Goal: Find specific page/section: Find specific page/section

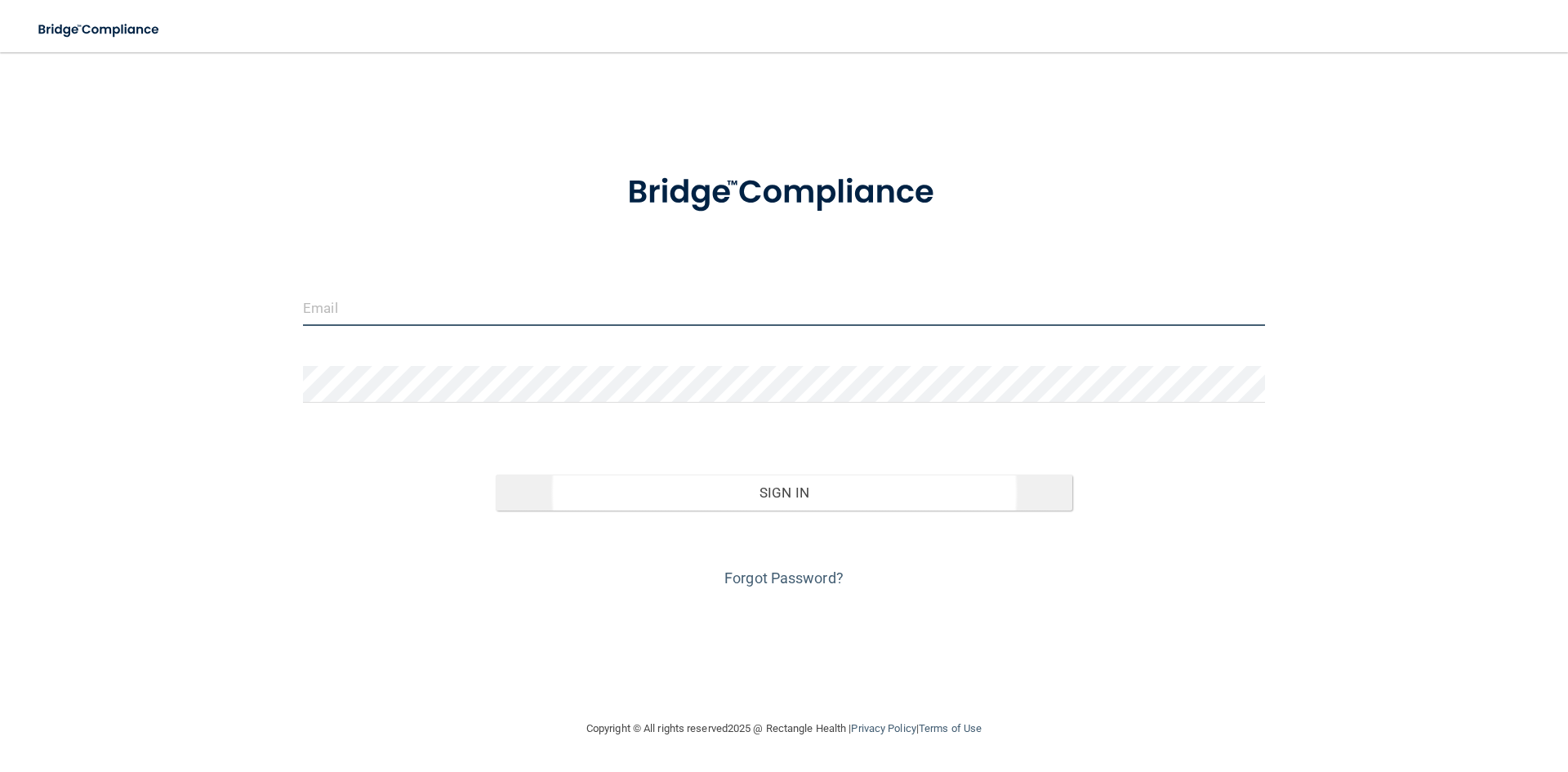
type input "[EMAIL_ADDRESS][DOMAIN_NAME]"
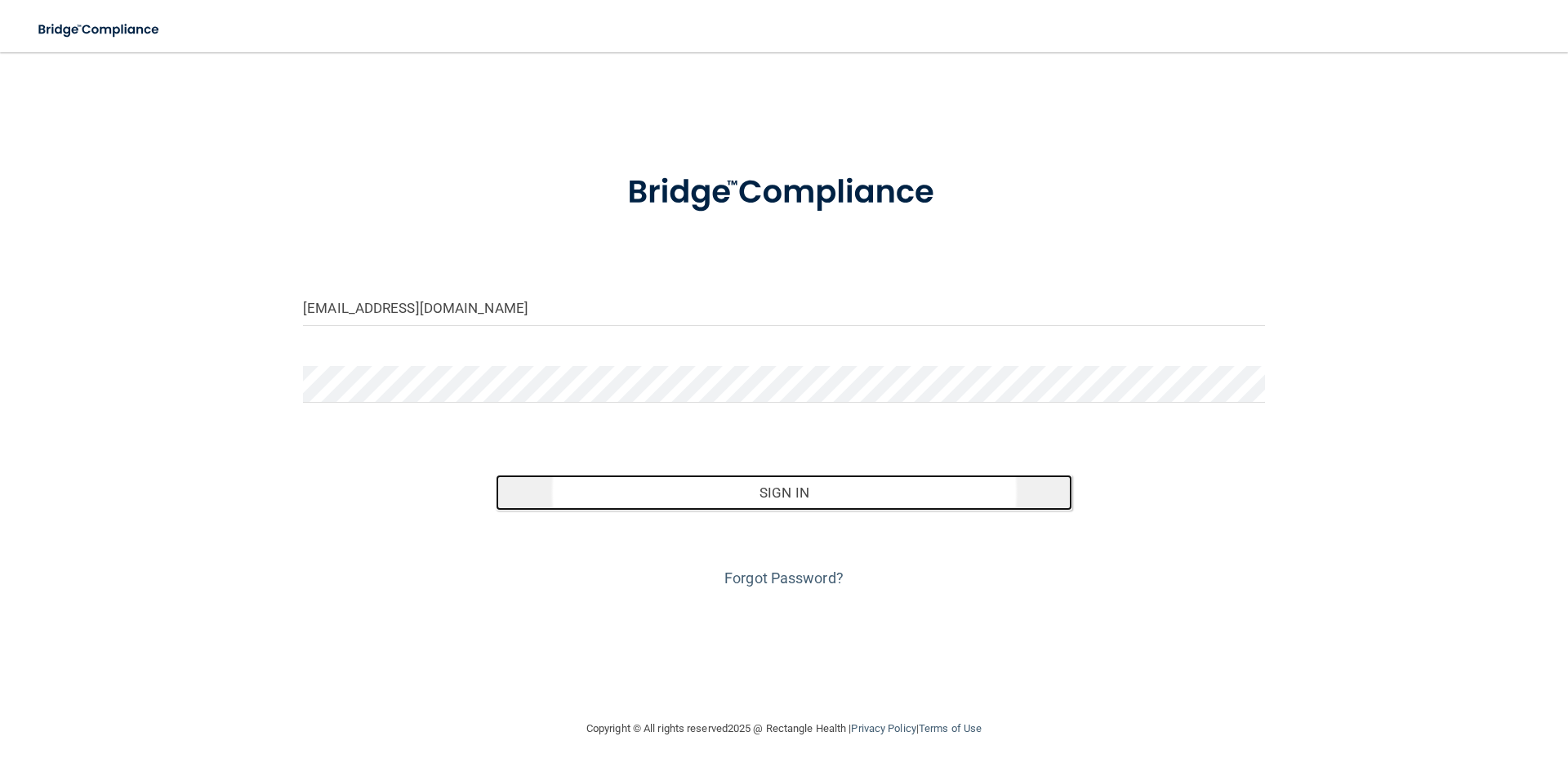
click at [814, 482] on button "Sign In" at bounding box center [784, 492] width 577 height 36
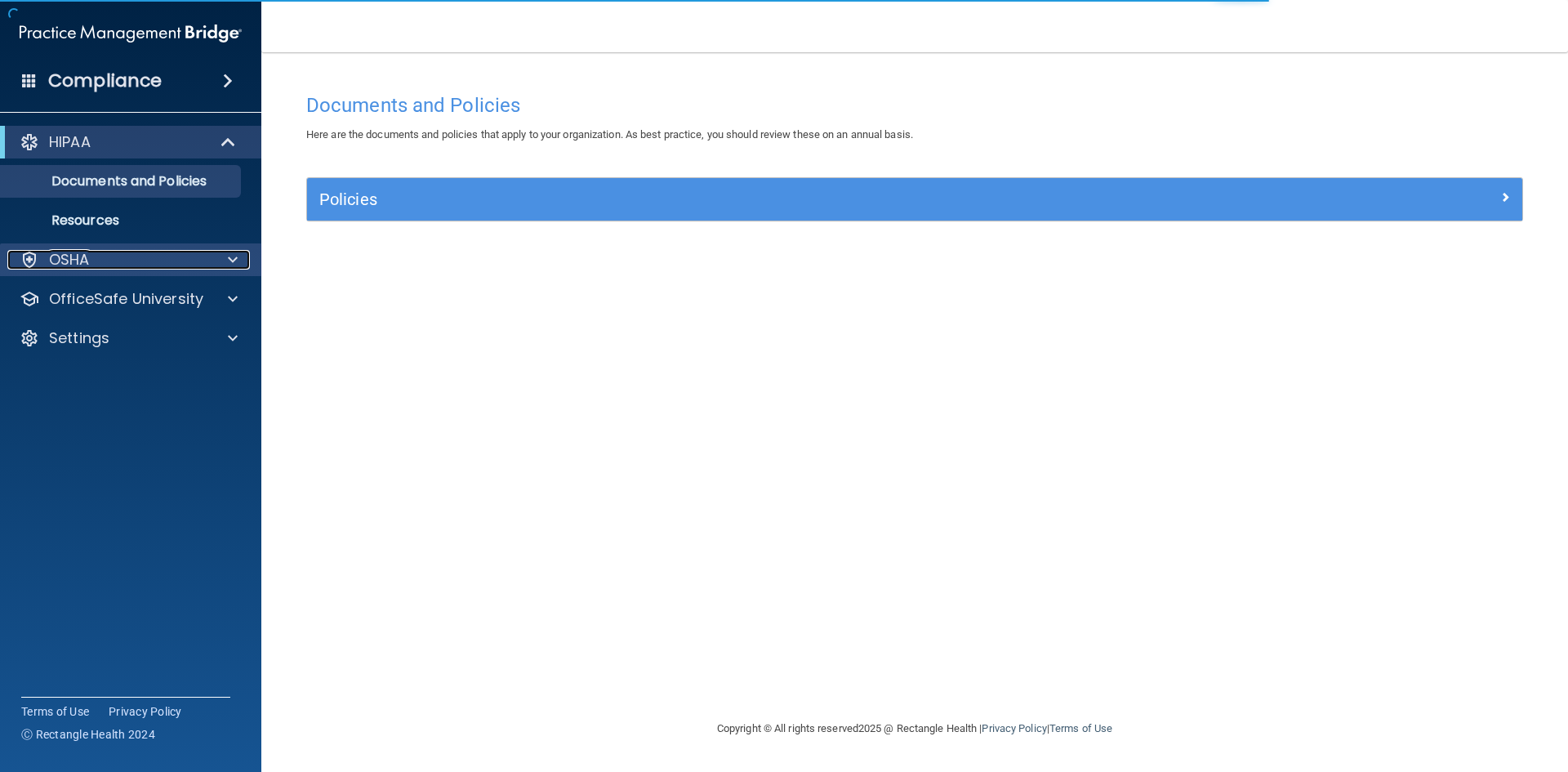
click at [65, 259] on p "OSHA" at bounding box center [70, 260] width 41 height 20
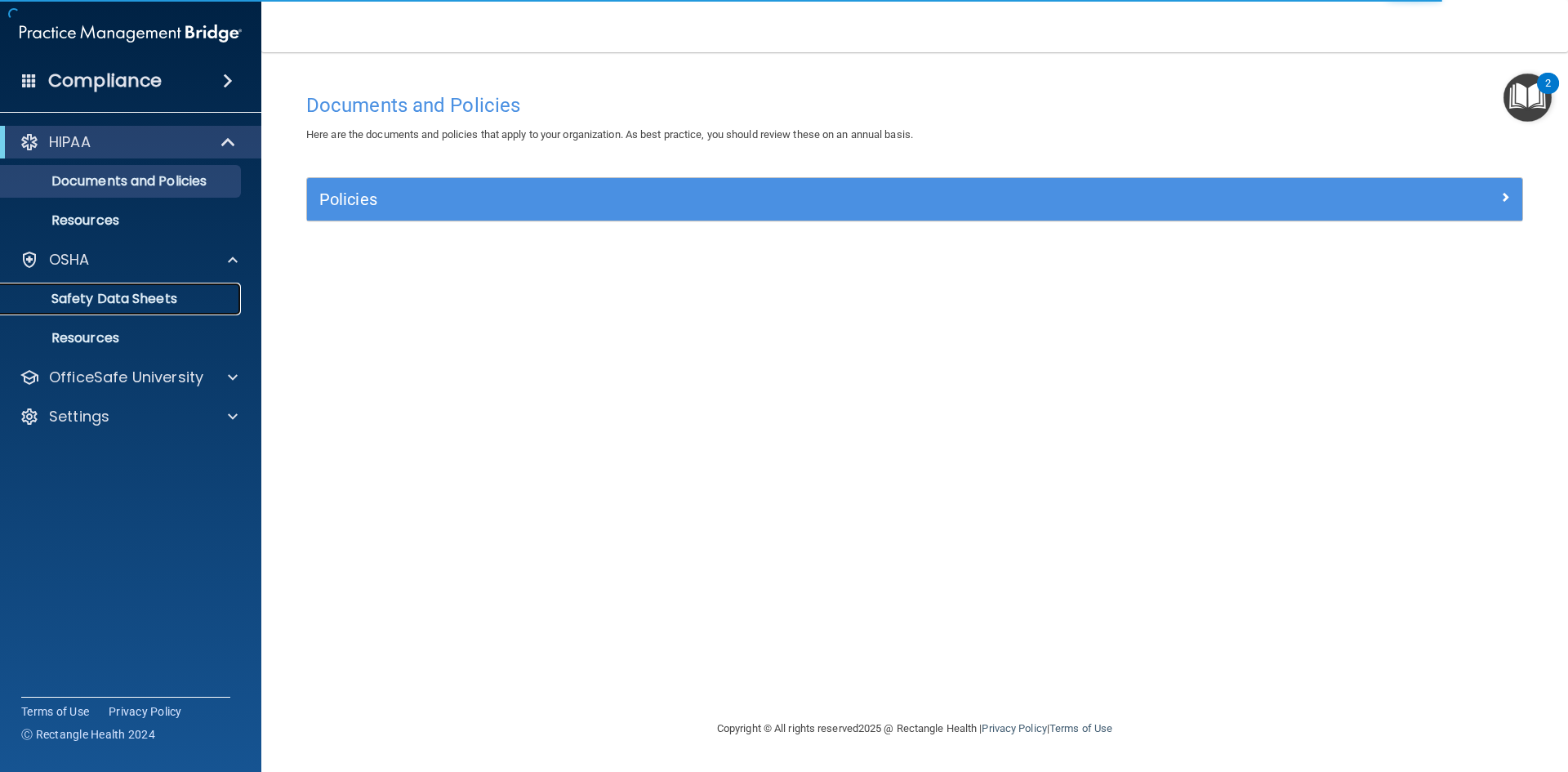
click at [65, 291] on p "Safety Data Sheets" at bounding box center [122, 299] width 223 height 16
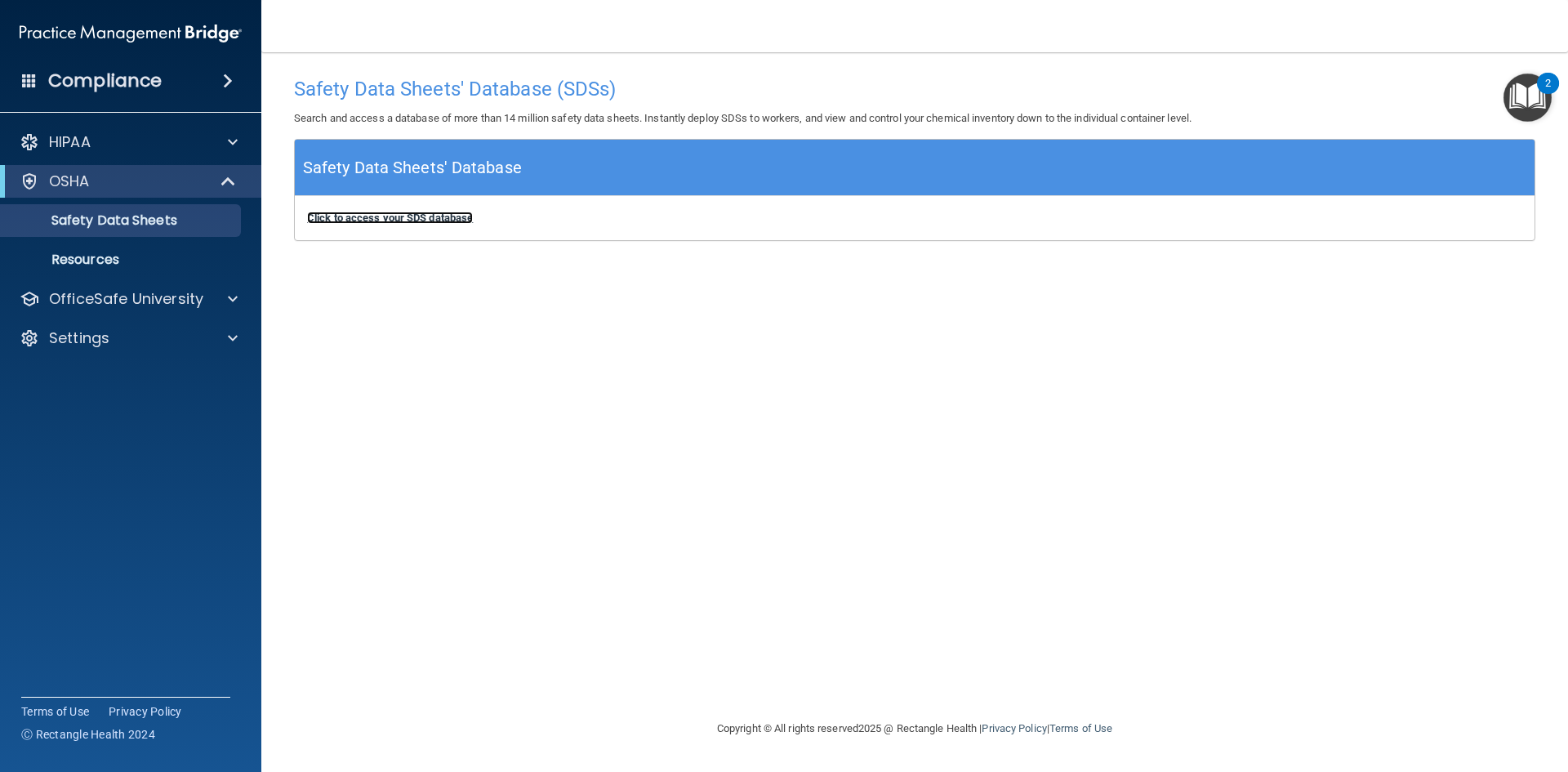
click at [392, 221] on b "Click to access your SDS database" at bounding box center [390, 218] width 166 height 13
click at [150, 215] on p "Safety Data Sheets" at bounding box center [122, 221] width 223 height 16
click at [385, 220] on b "Click to access your SDS database" at bounding box center [390, 218] width 166 height 13
